Goal: Check status: Check status

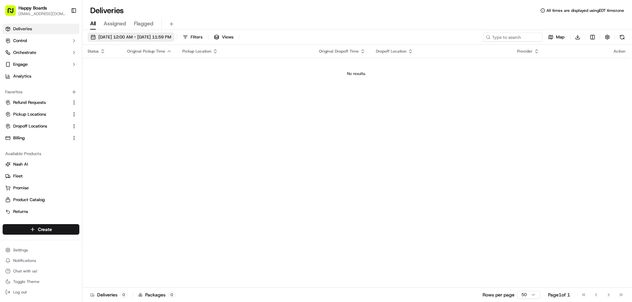
click at [120, 36] on span "[DATE] 12:00 AM - [DATE] 11:59 PM" at bounding box center [134, 37] width 73 height 6
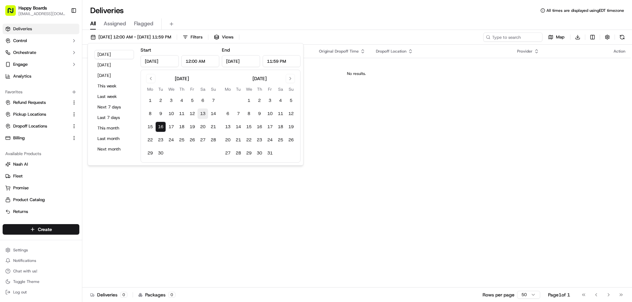
click at [201, 114] on button "13" at bounding box center [202, 114] width 11 height 11
type input "Sep 13, 2025"
click at [201, 114] on button "13" at bounding box center [202, 114] width 11 height 11
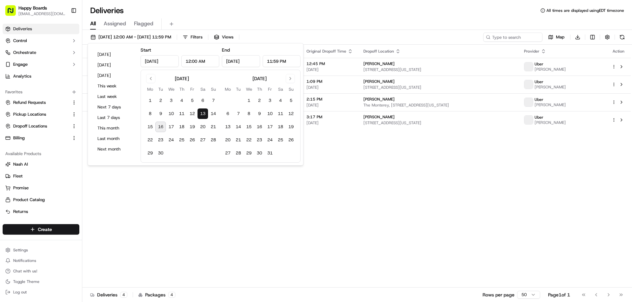
click at [327, 29] on div "All Assigned Flagged" at bounding box center [356, 24] width 549 height 12
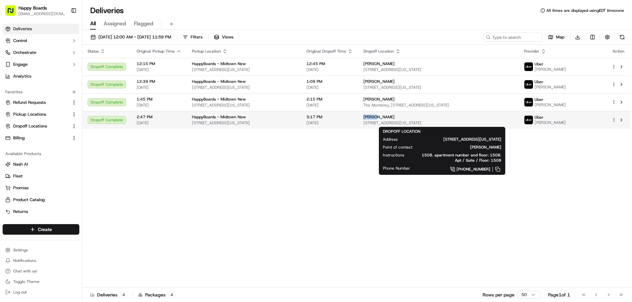
drag, startPoint x: 367, startPoint y: 117, endPoint x: 386, endPoint y: 117, distance: 19.1
click at [386, 117] on div "Paul V" at bounding box center [438, 116] width 150 height 5
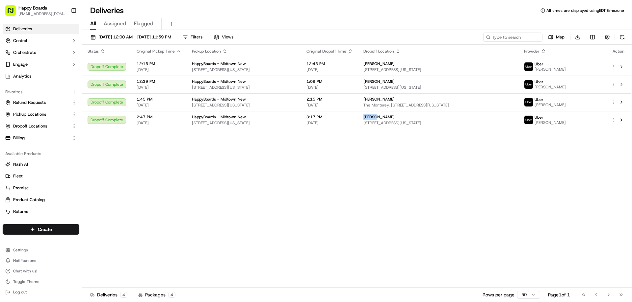
copy span "Paul V"
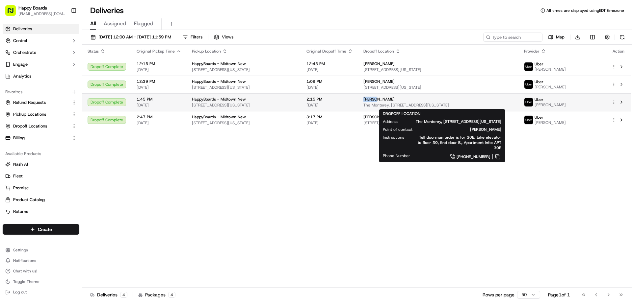
drag, startPoint x: 366, startPoint y: 100, endPoint x: 382, endPoint y: 99, distance: 15.2
click at [382, 99] on td "Jack K The Monterey, 175 E 96th St, New York, NY 10128, USA" at bounding box center [438, 102] width 161 height 18
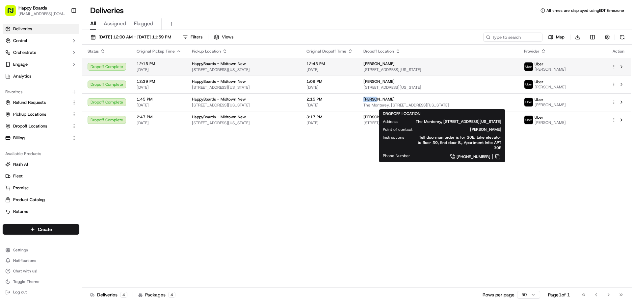
copy span "Jack K"
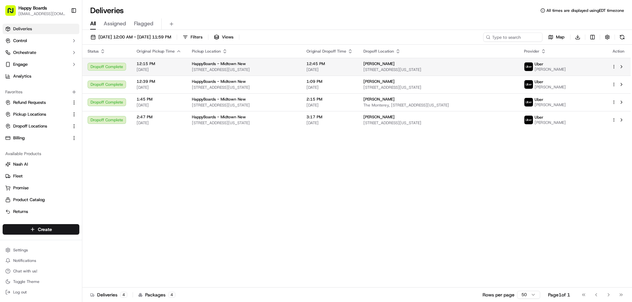
drag, startPoint x: 367, startPoint y: 65, endPoint x: 402, endPoint y: 65, distance: 35.5
click at [402, 65] on td "Jonathan Dickerson 420 E 61st St, New York, NY 10065, USA" at bounding box center [438, 67] width 161 height 18
copy span "Jonathan Dickerson"
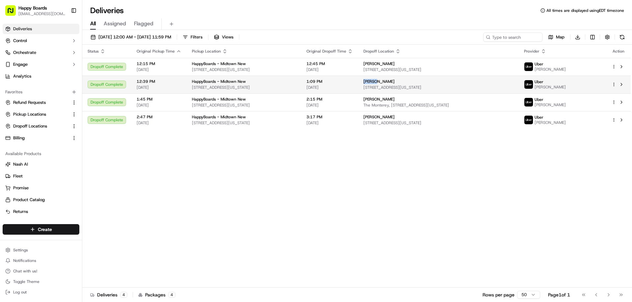
drag, startPoint x: 379, startPoint y: 81, endPoint x: 387, endPoint y: 80, distance: 8.3
click at [387, 80] on td "Nick F 200 Water St, New York, NY 10038, USA" at bounding box center [438, 85] width 161 height 18
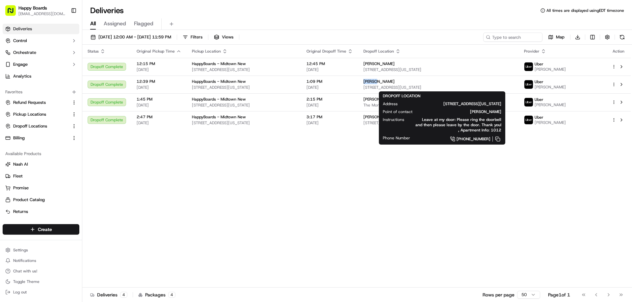
copy span "Nick F"
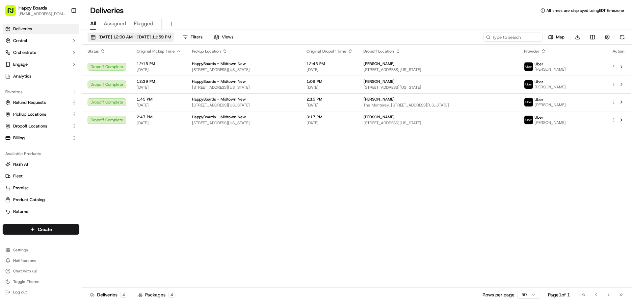
click at [170, 37] on span "09/13/2025 12:00 AM - 09/13/2025 11:59 PM" at bounding box center [134, 37] width 73 height 6
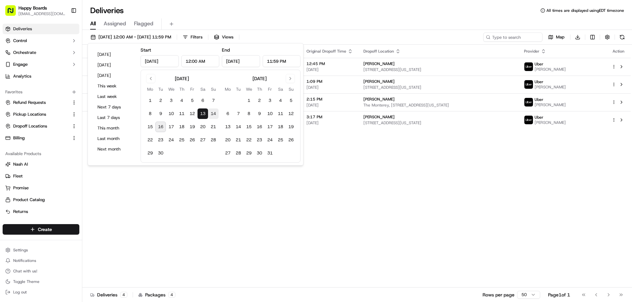
click at [213, 113] on button "14" at bounding box center [213, 114] width 11 height 11
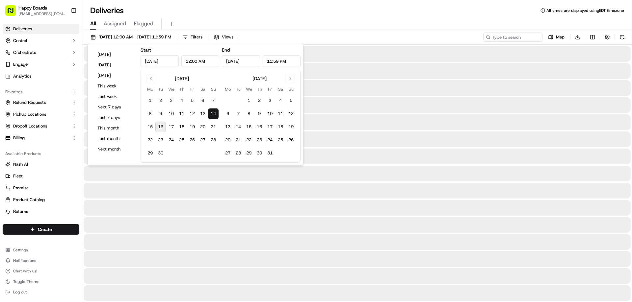
type input "Sep 14, 2025"
click at [213, 113] on button "14" at bounding box center [213, 114] width 11 height 11
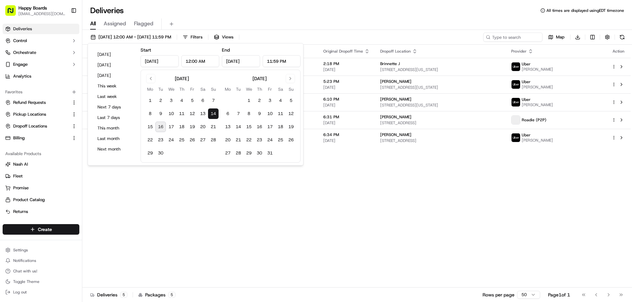
click at [383, 21] on div "All Assigned Flagged" at bounding box center [356, 24] width 549 height 12
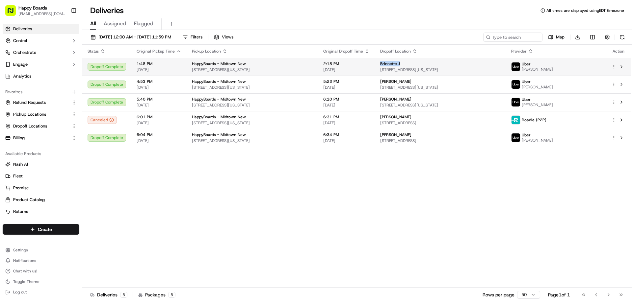
drag, startPoint x: 382, startPoint y: 64, endPoint x: 416, endPoint y: 63, distance: 33.9
click at [416, 63] on div "Brinnette J" at bounding box center [440, 63] width 121 height 5
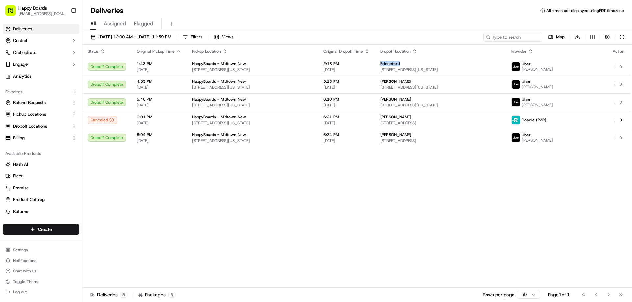
copy span "Brinnette J"
click at [454, 182] on div "Status Original Pickup Time Pickup Location Original Dropoff Time Dropoff Locat…" at bounding box center [356, 166] width 548 height 243
click at [161, 34] on span "09/14/2025 12:00 AM - 09/14/2025 11:59 PM" at bounding box center [134, 37] width 73 height 6
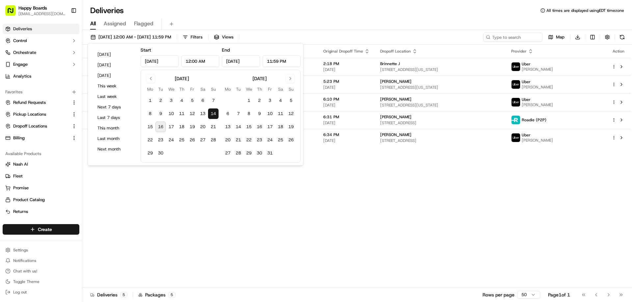
click at [248, 208] on div "Status Original Pickup Time Pickup Location Original Dropoff Time Dropoff Locat…" at bounding box center [356, 166] width 548 height 243
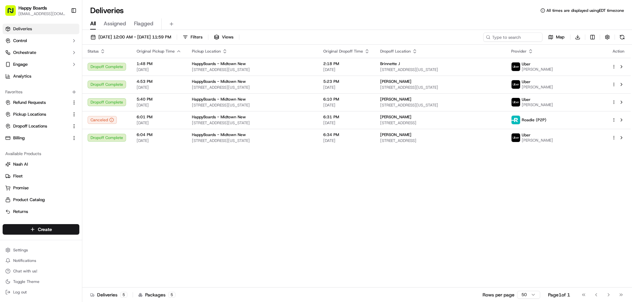
drag, startPoint x: 248, startPoint y: 208, endPoint x: 309, endPoint y: 203, distance: 61.0
drag, startPoint x: 312, startPoint y: 202, endPoint x: 299, endPoint y: 211, distance: 15.3
drag, startPoint x: 299, startPoint y: 211, endPoint x: 294, endPoint y: 212, distance: 5.4
drag, startPoint x: 294, startPoint y: 212, endPoint x: 292, endPoint y: 226, distance: 14.2
click at [292, 227] on div "Status Original Pickup Time Pickup Location Original Dropoff Time Dropoff Locat…" at bounding box center [356, 166] width 548 height 243
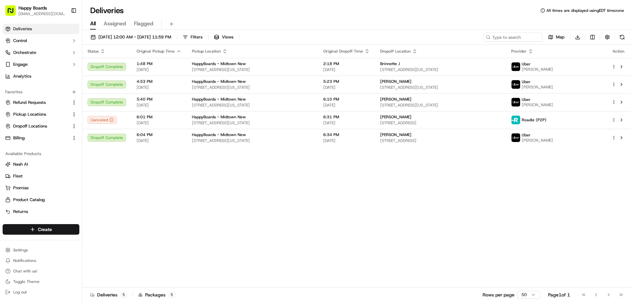
drag, startPoint x: 291, startPoint y: 216, endPoint x: 288, endPoint y: 219, distance: 4.4
drag, startPoint x: 288, startPoint y: 221, endPoint x: 288, endPoint y: 227, distance: 6.6
click at [288, 227] on div "Status Original Pickup Time Pickup Location Original Dropoff Time Dropoff Locat…" at bounding box center [356, 166] width 548 height 243
click at [125, 39] on span "09/14/2025 12:00 AM - 09/14/2025 11:59 PM" at bounding box center [134, 37] width 73 height 6
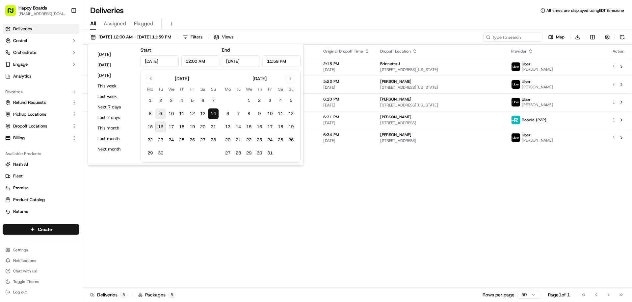
click at [163, 114] on button "9" at bounding box center [160, 114] width 11 height 11
type input "Sep 9, 2025"
click at [163, 114] on button "9" at bounding box center [160, 114] width 11 height 11
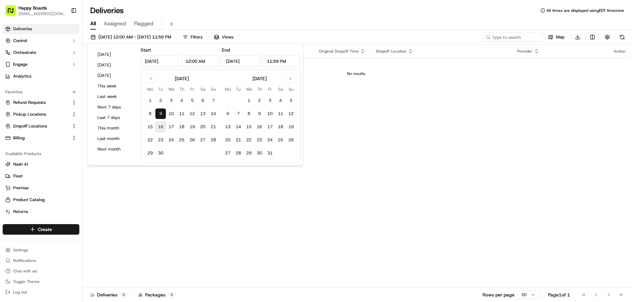
click at [322, 28] on div "All Assigned Flagged" at bounding box center [356, 24] width 549 height 12
